Goal: Obtain resource: Download file/media

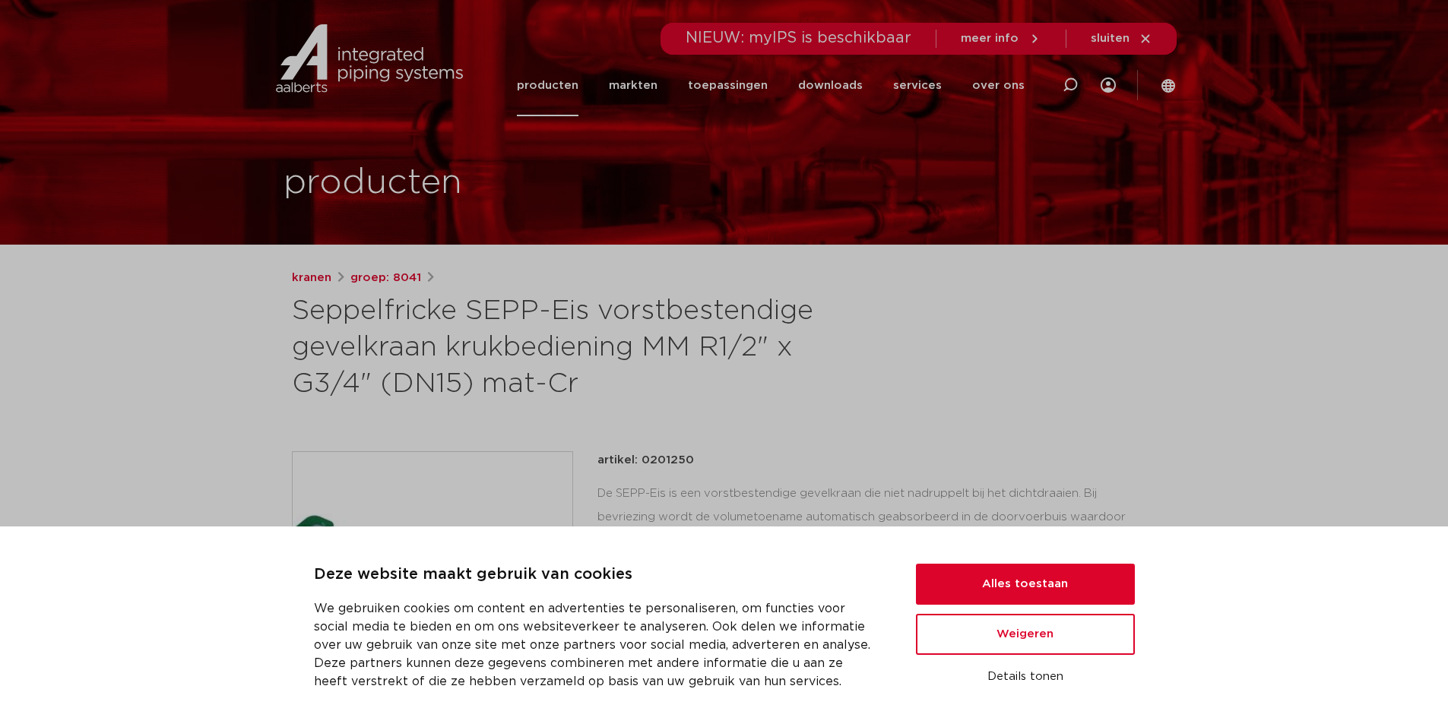
scroll to position [518, 0]
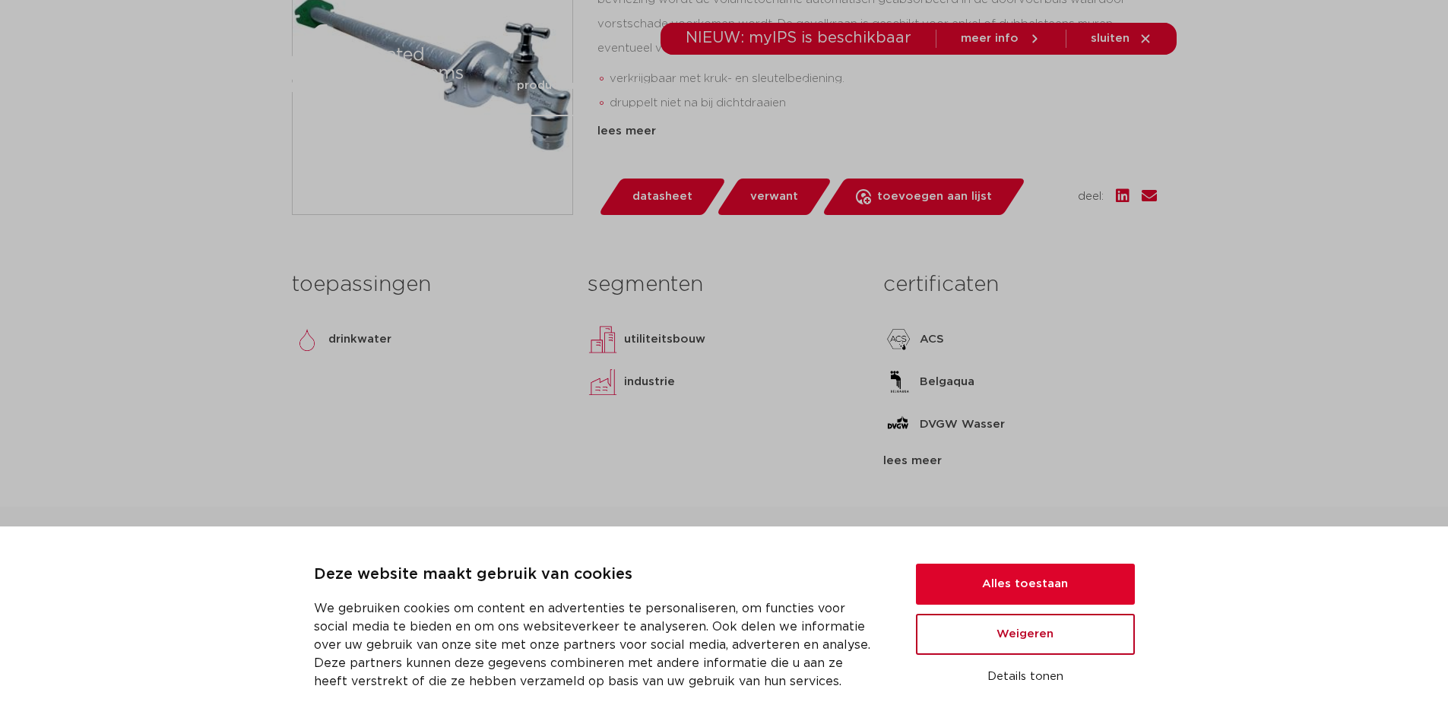
drag, startPoint x: 1064, startPoint y: 636, endPoint x: 1044, endPoint y: 627, distance: 21.8
click at [1062, 636] on button "Weigeren" at bounding box center [1025, 634] width 219 height 41
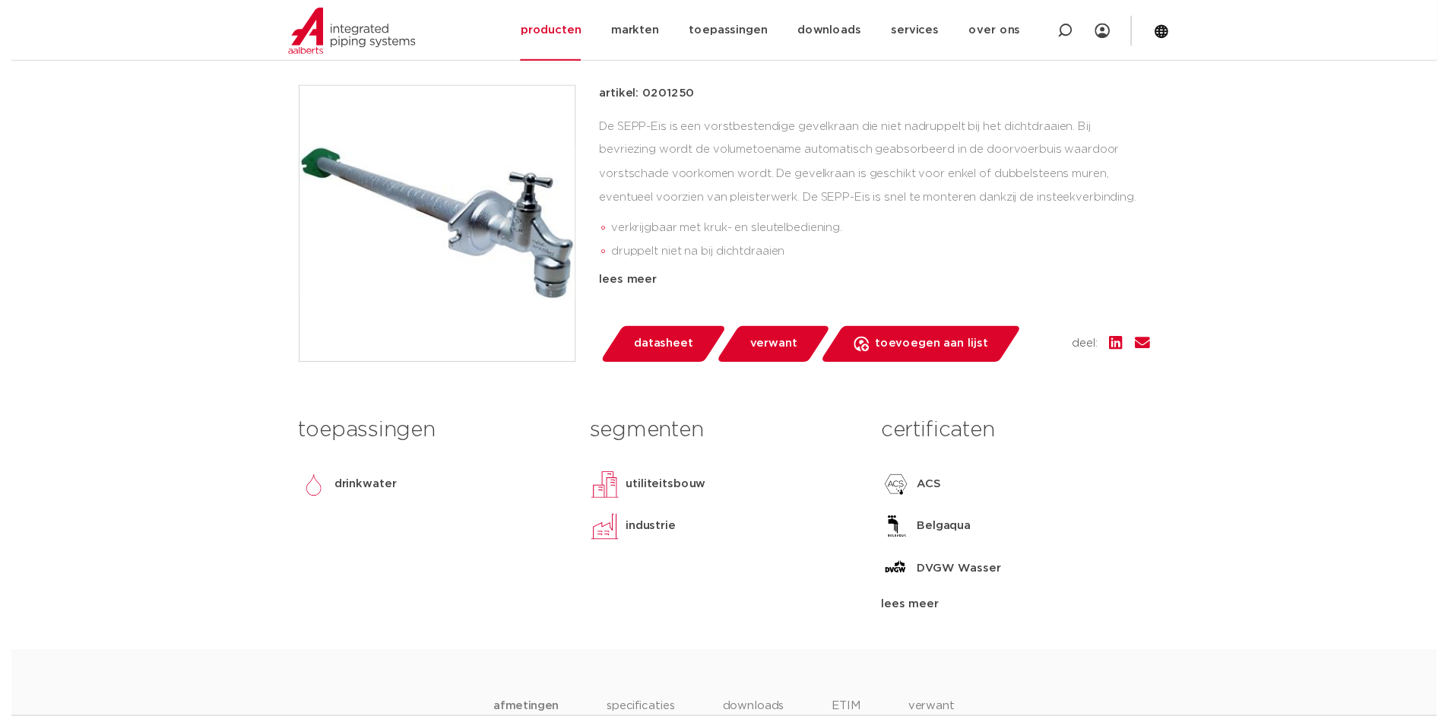
scroll to position [442, 0]
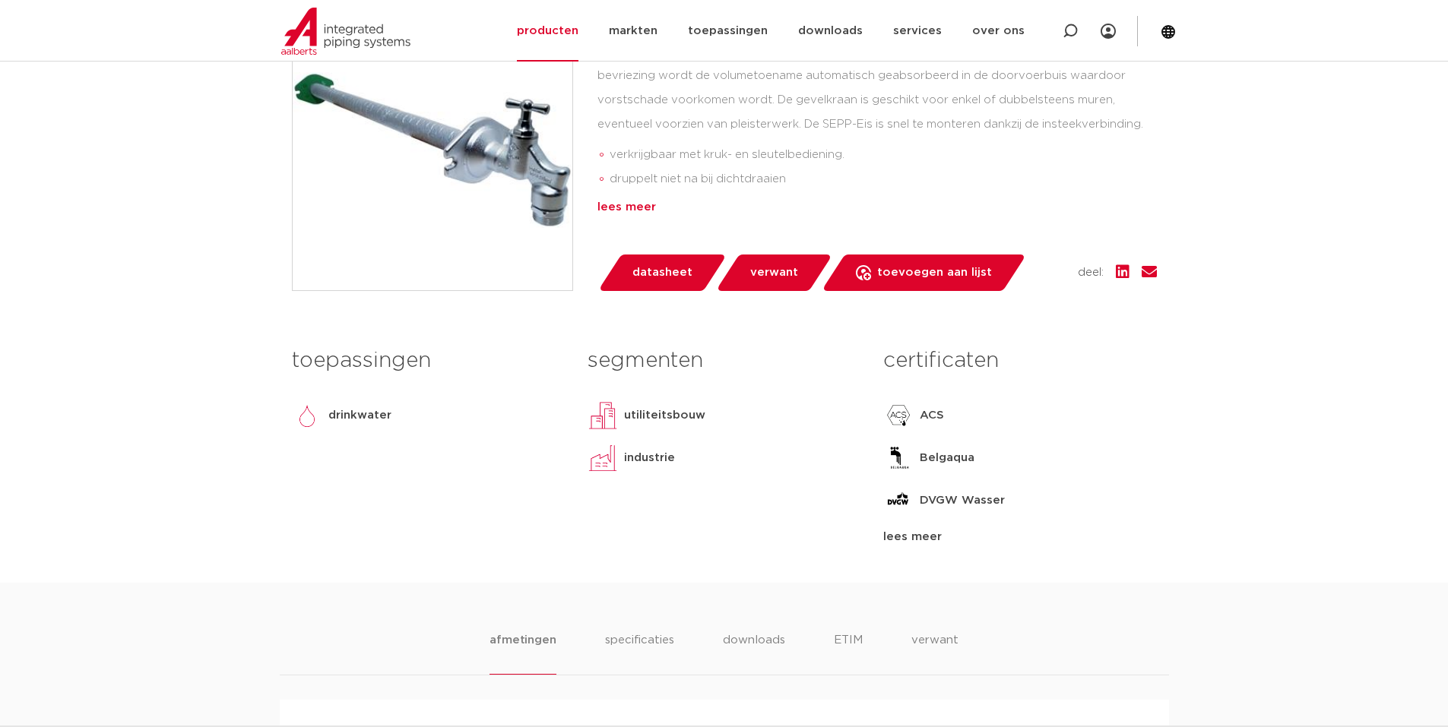
click at [622, 206] on div "lees meer" at bounding box center [876, 207] width 559 height 18
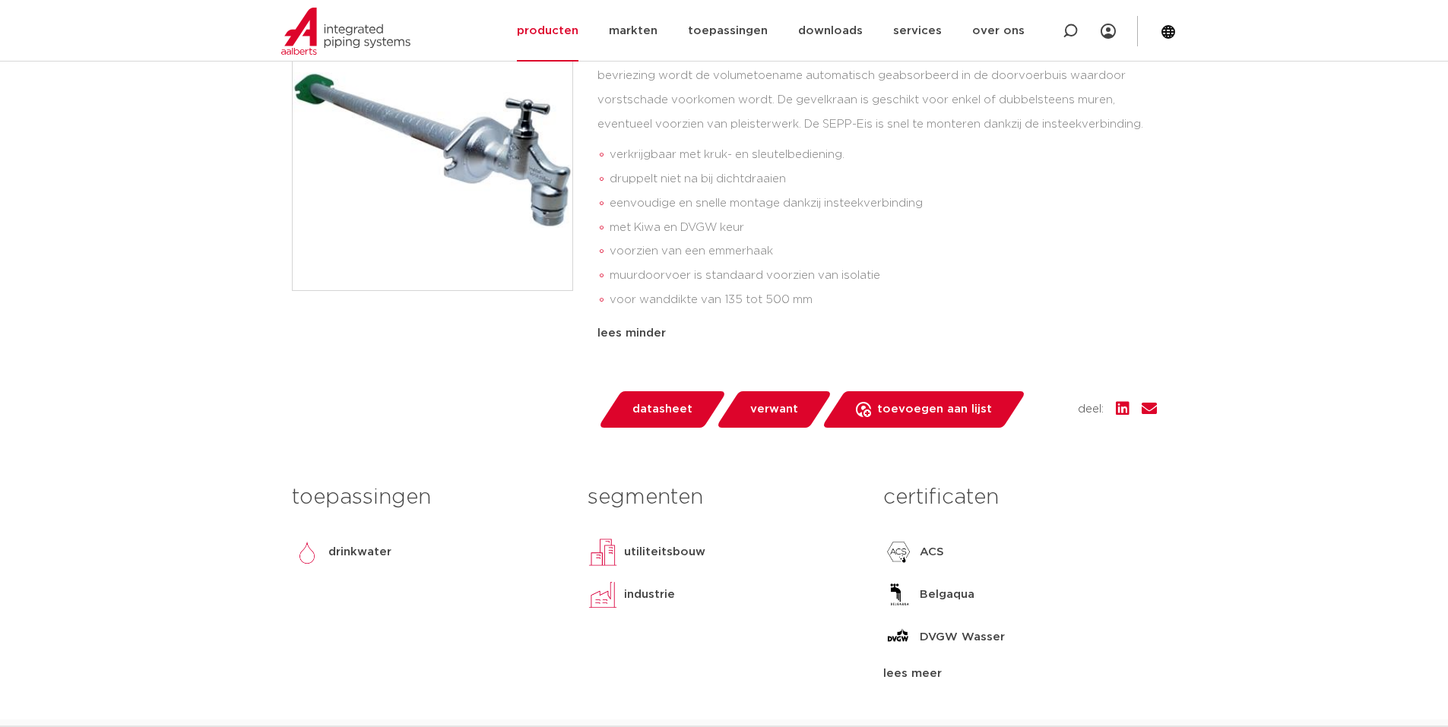
click at [663, 413] on span "datasheet" at bounding box center [662, 409] width 60 height 24
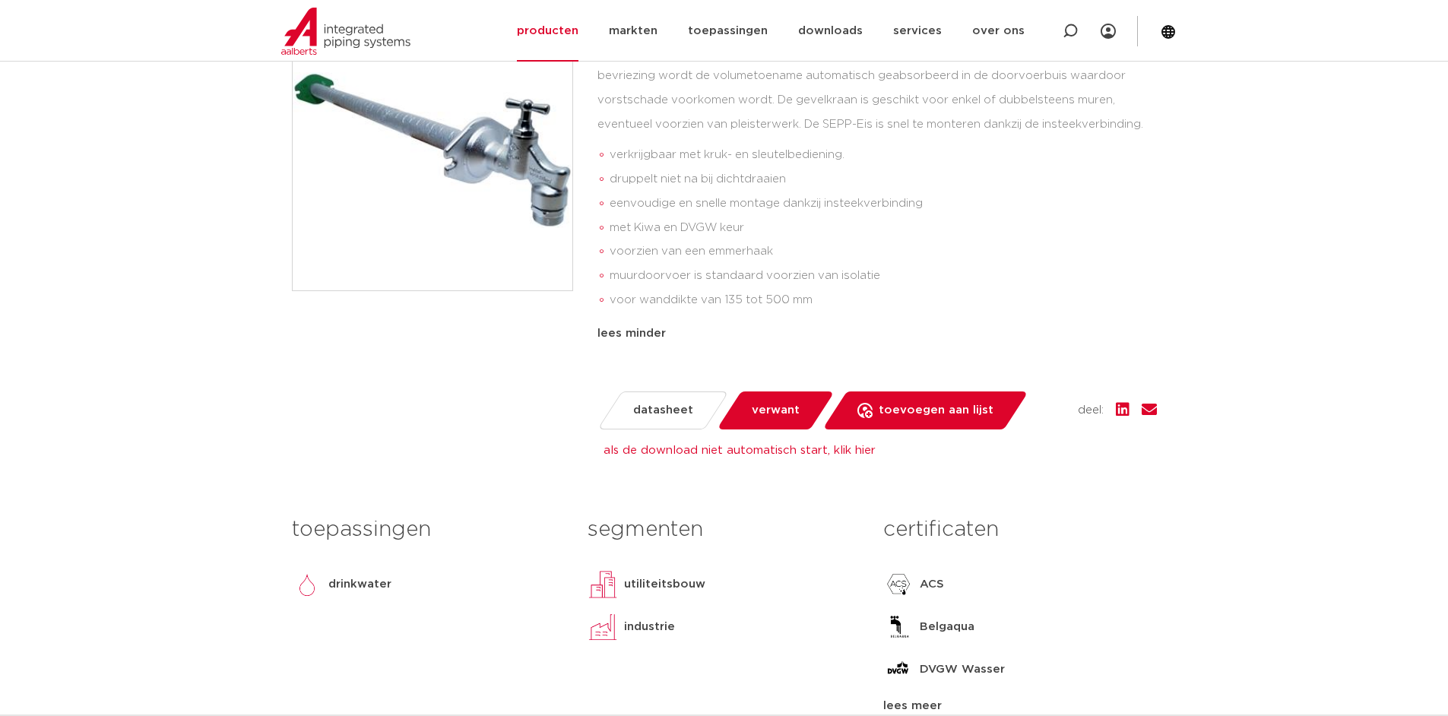
click at [781, 413] on span "verwant" at bounding box center [776, 410] width 48 height 24
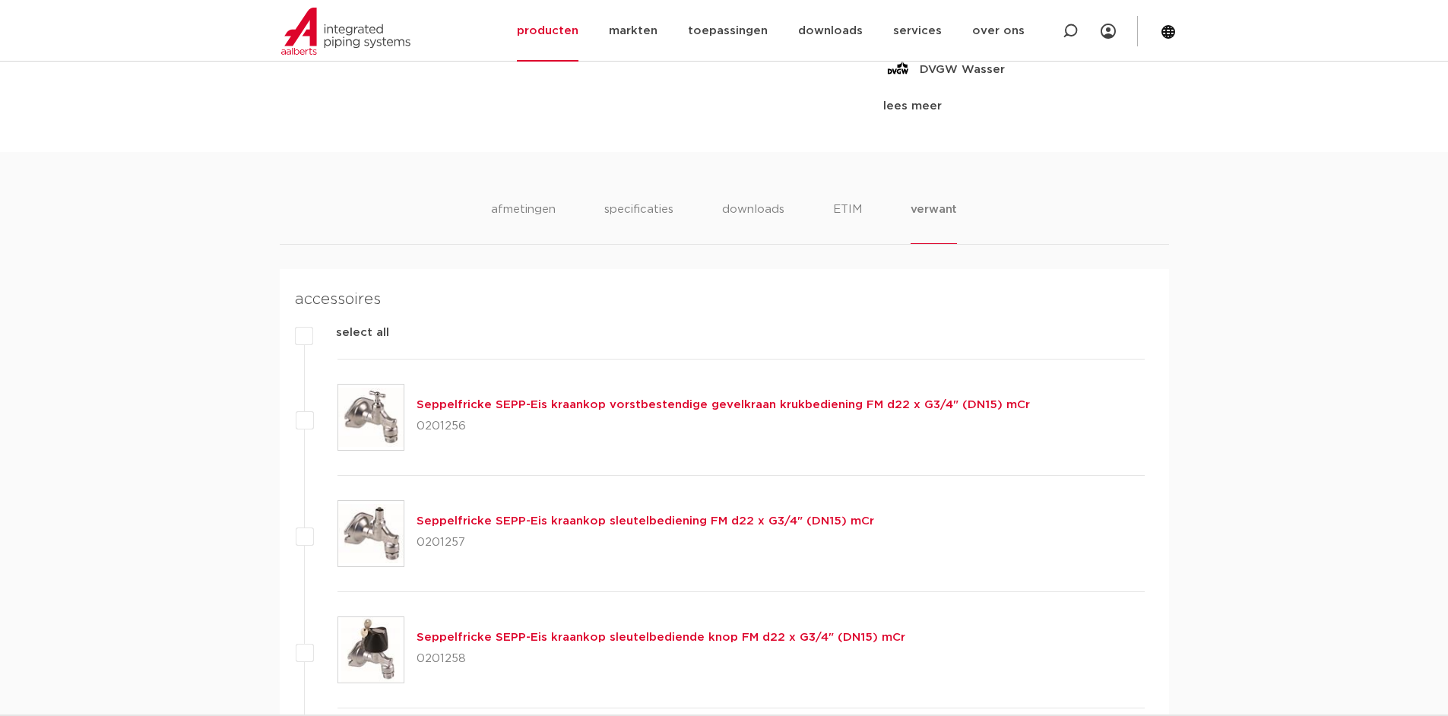
scroll to position [965, 0]
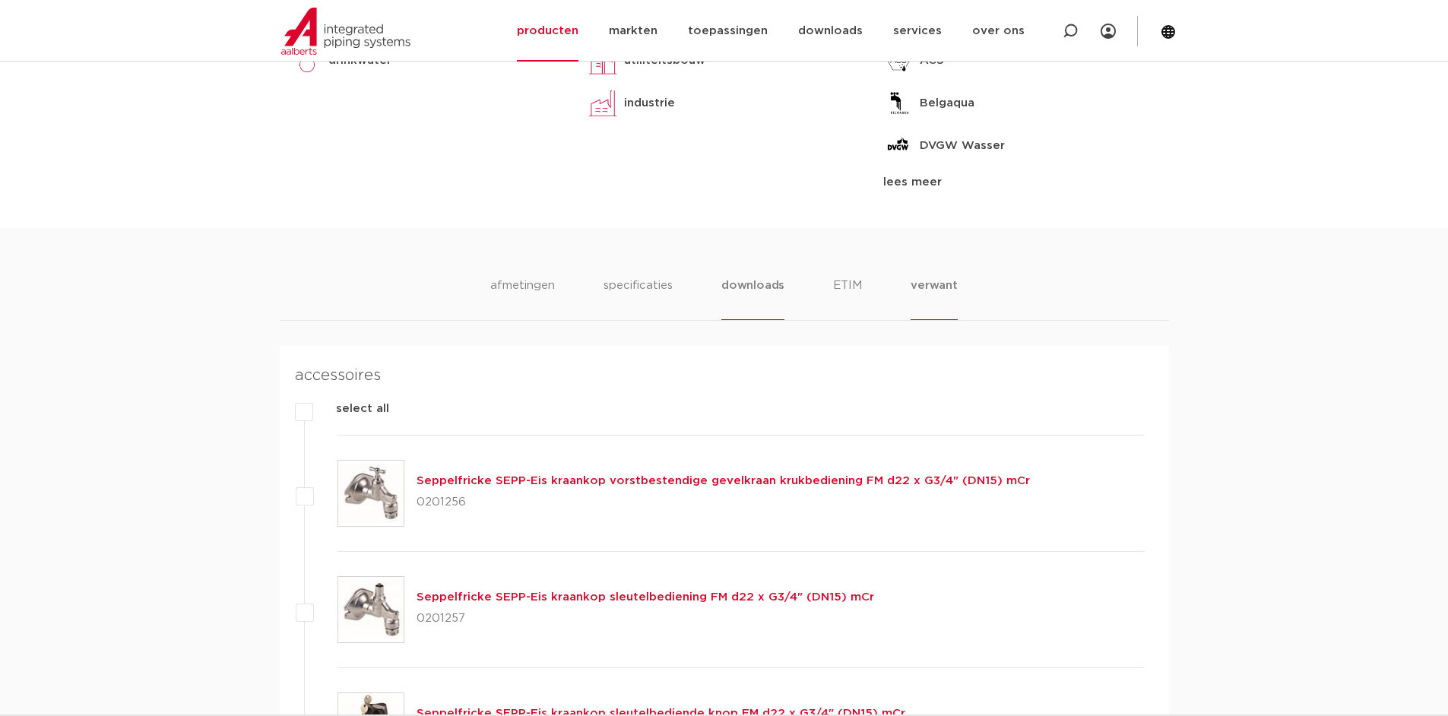
click at [764, 285] on li "downloads" at bounding box center [752, 298] width 63 height 43
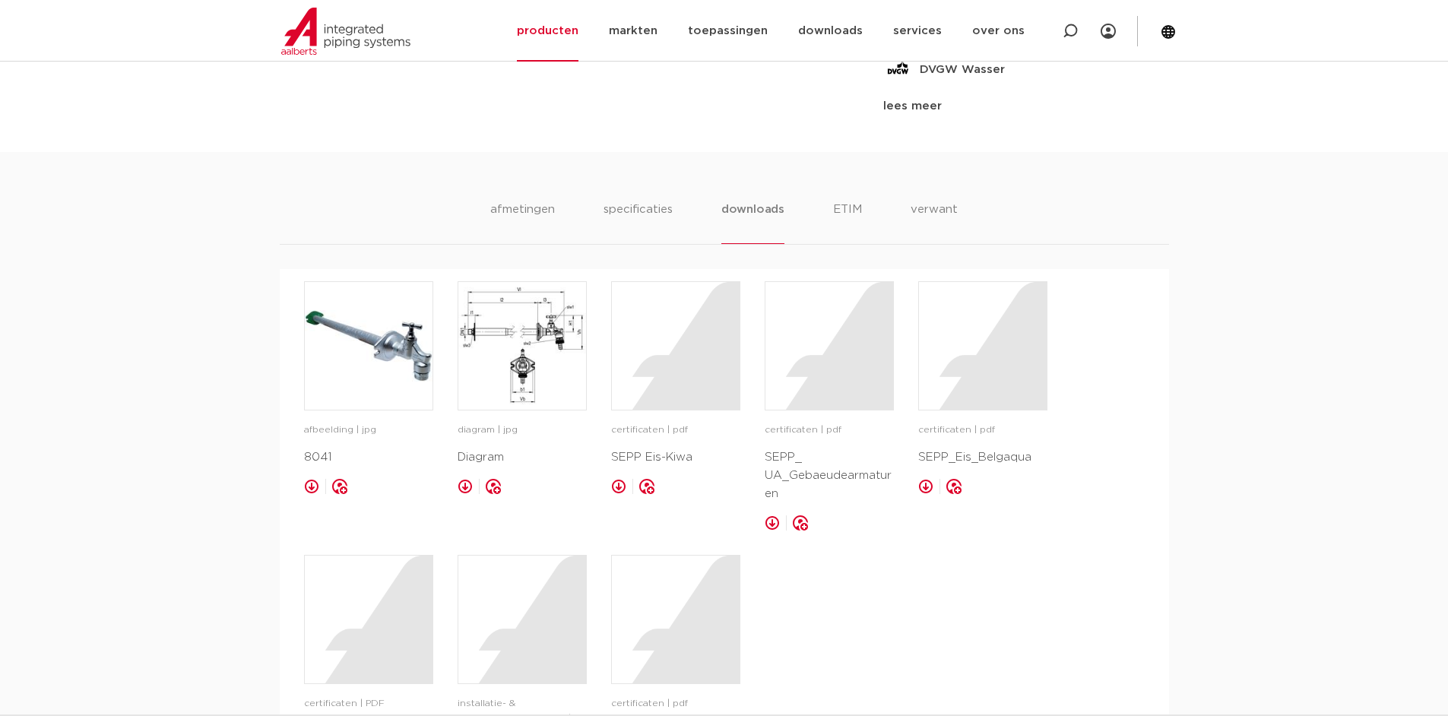
scroll to position [737, 0]
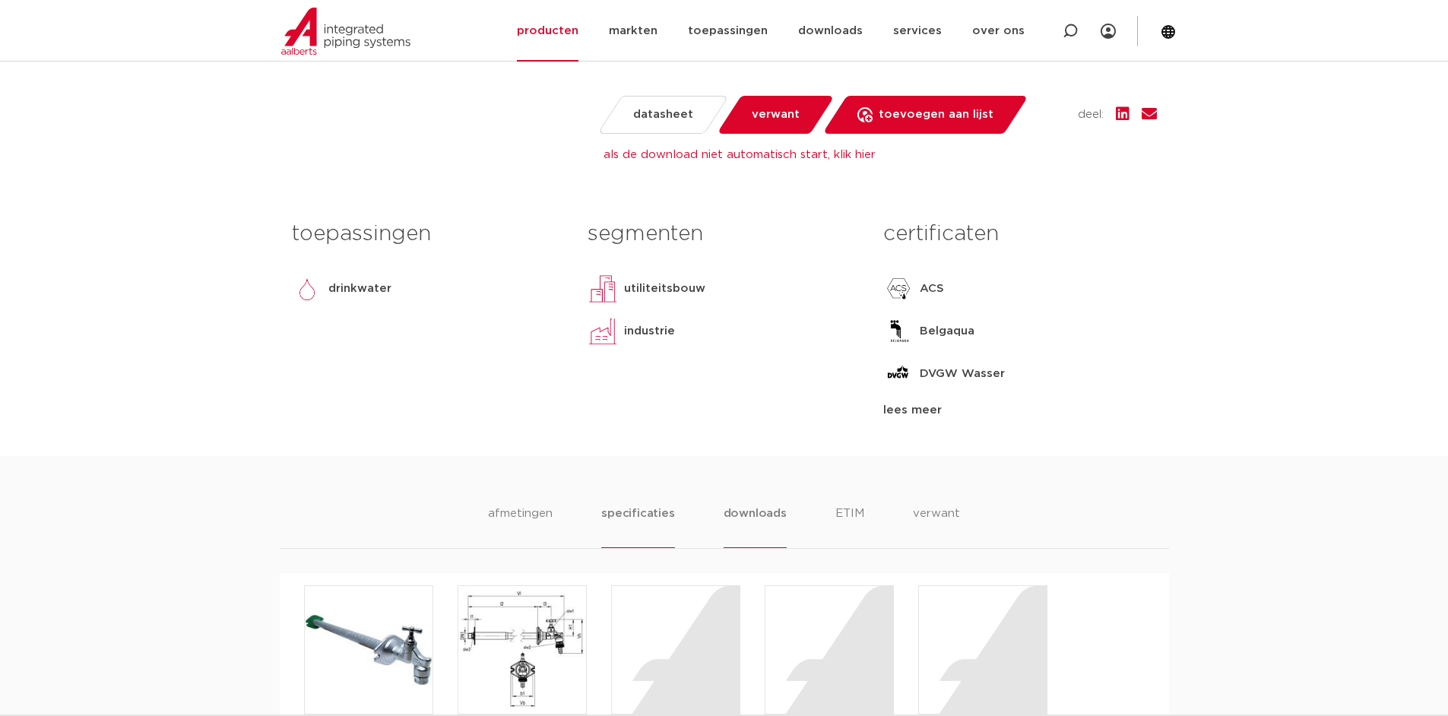
click at [635, 515] on li "specificaties" at bounding box center [637, 526] width 73 height 43
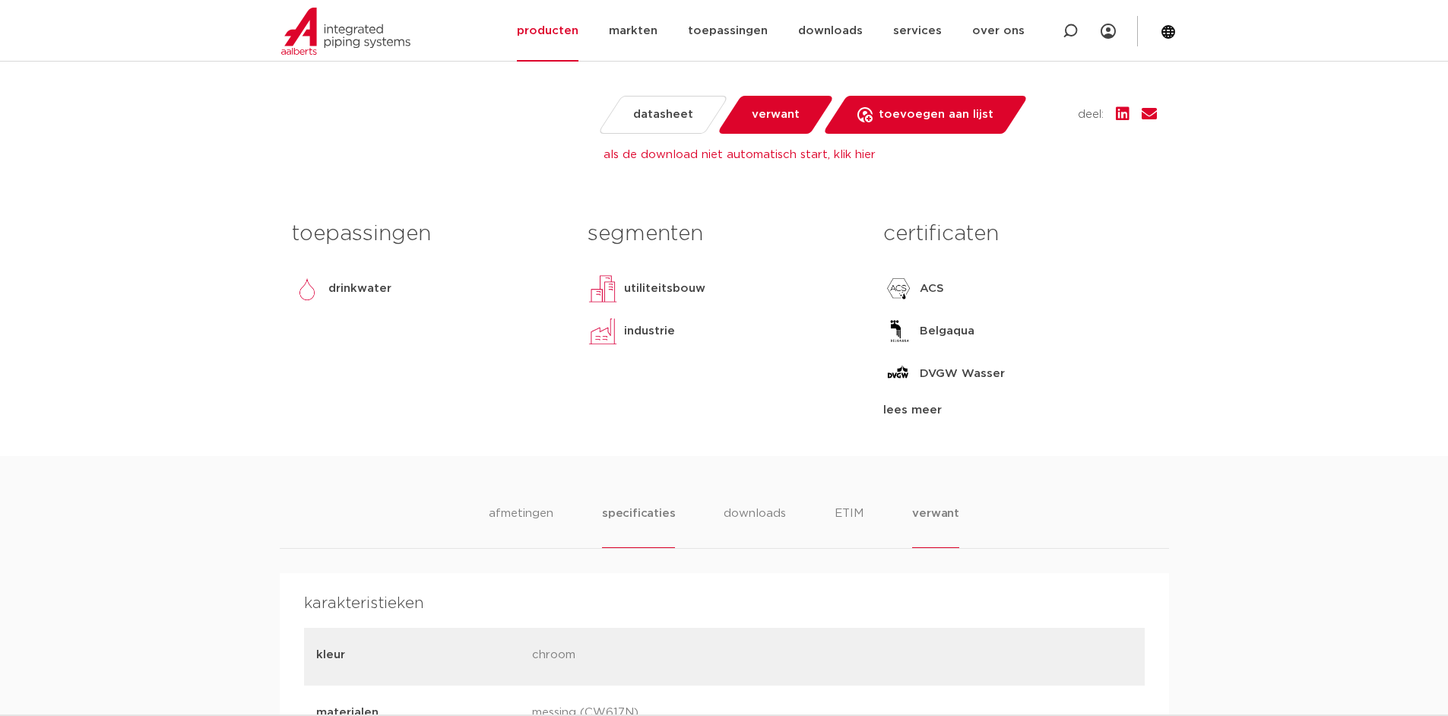
click at [928, 512] on li "verwant" at bounding box center [935, 526] width 47 height 43
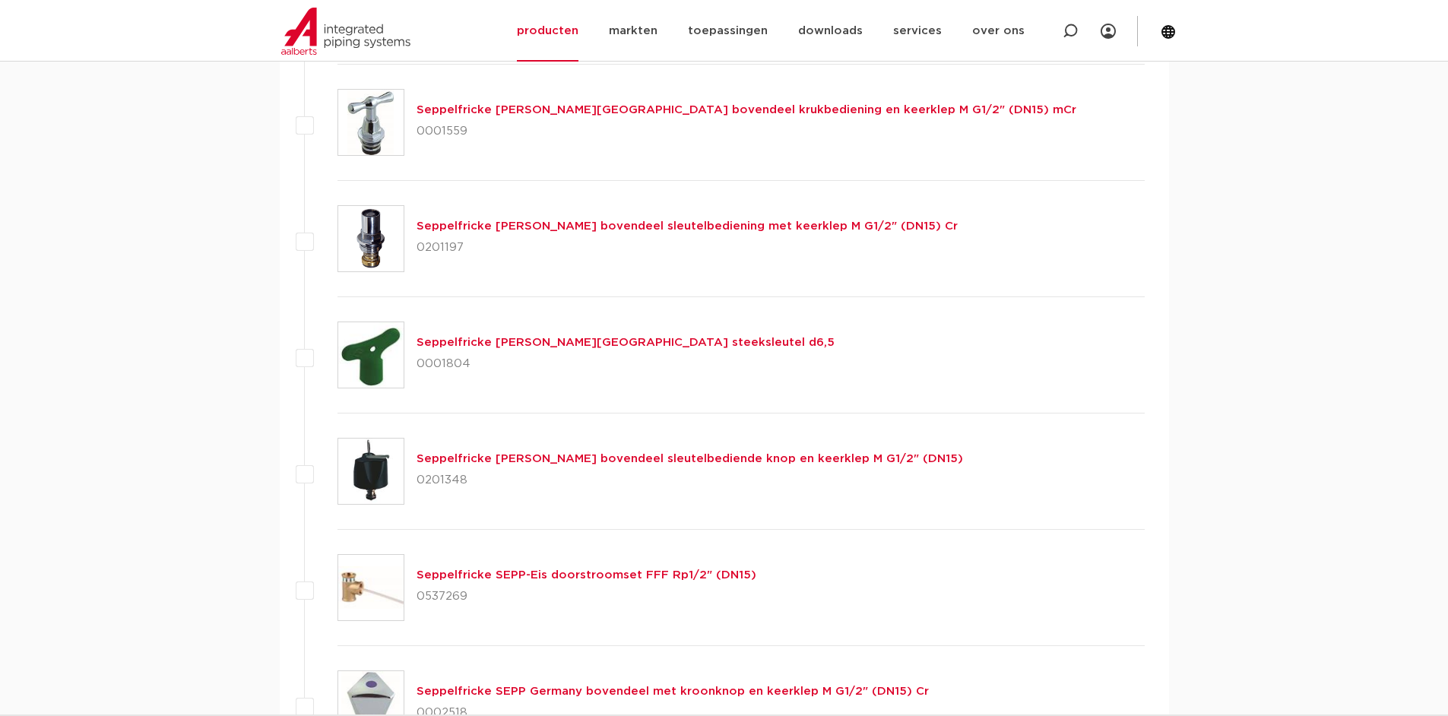
scroll to position [1877, 0]
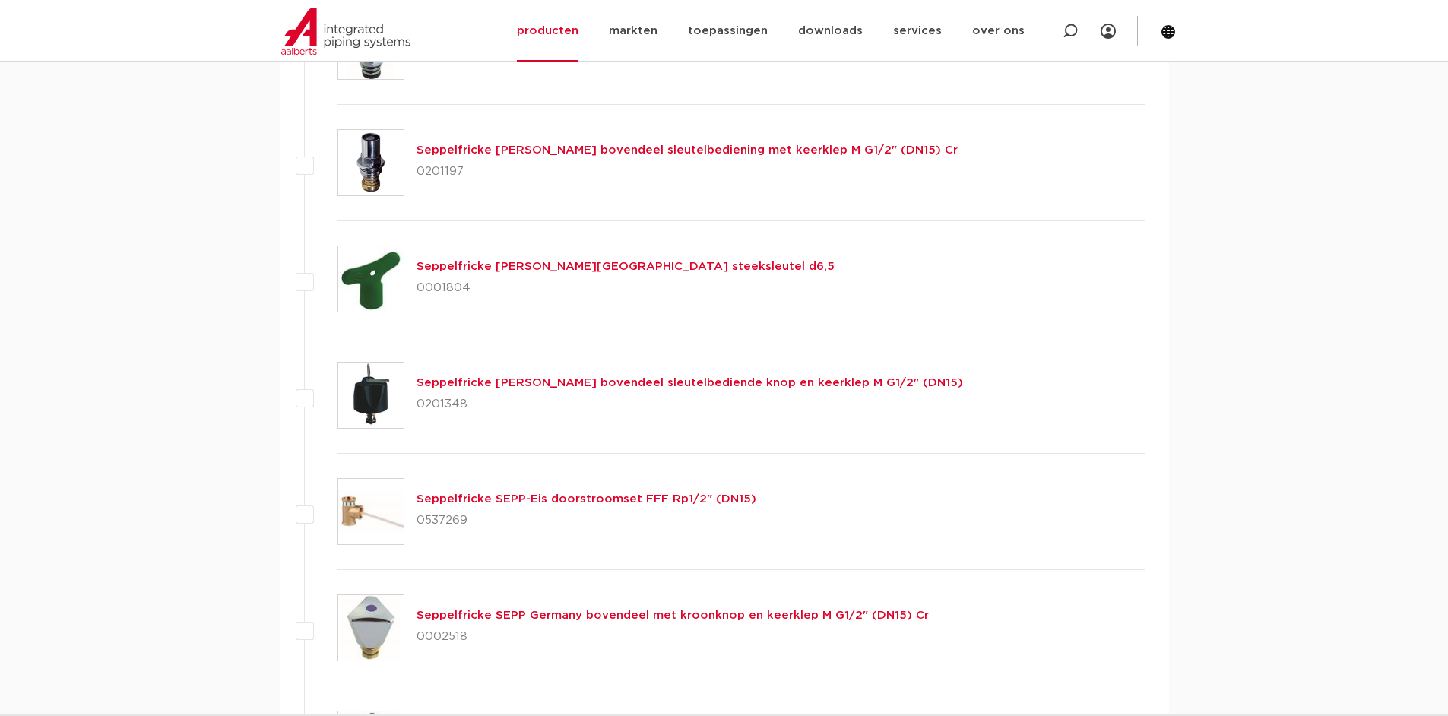
click at [608, 496] on link "Seppelfricke SEPP-Eis doorstroomset FFF Rp1/2" (DN15)" at bounding box center [586, 498] width 340 height 11
